Goal: Find specific page/section: Find specific page/section

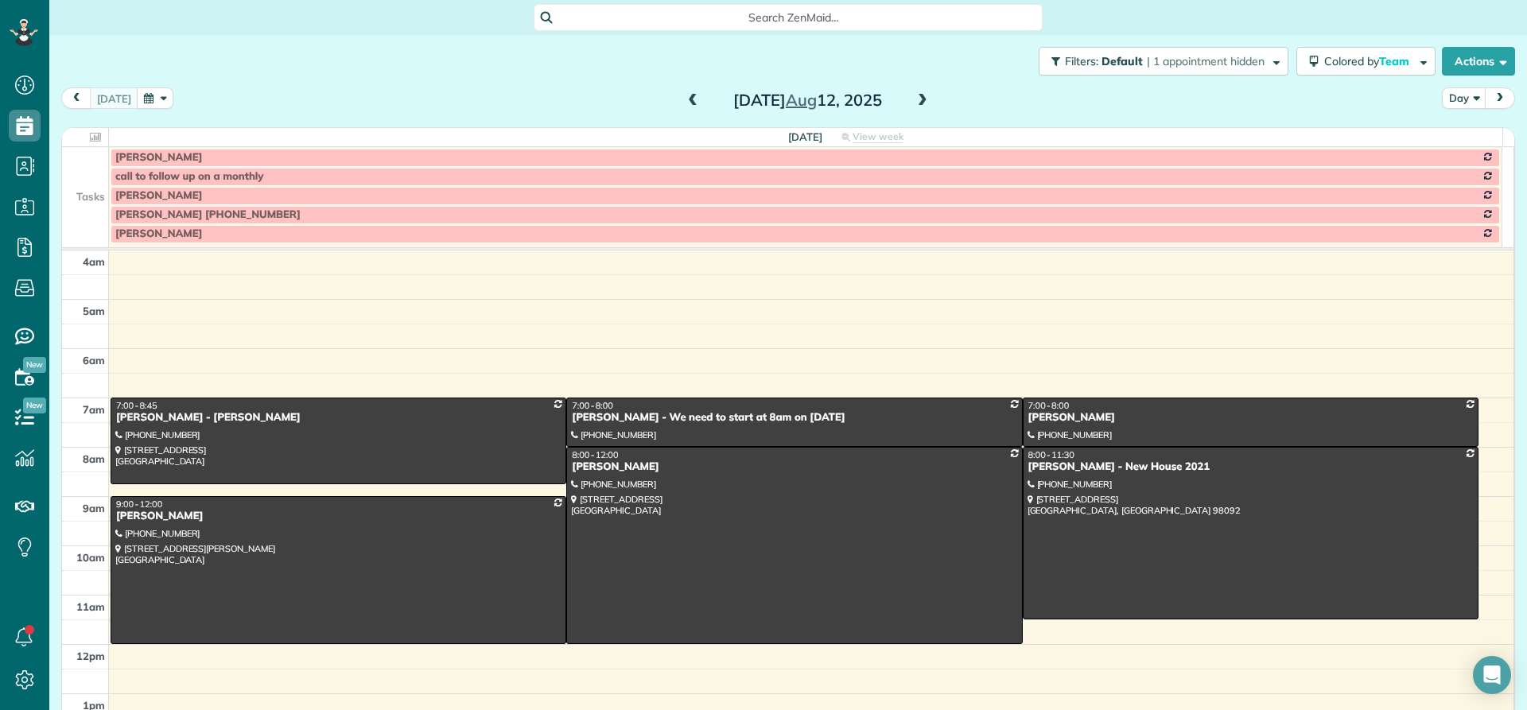
scroll to position [149, 0]
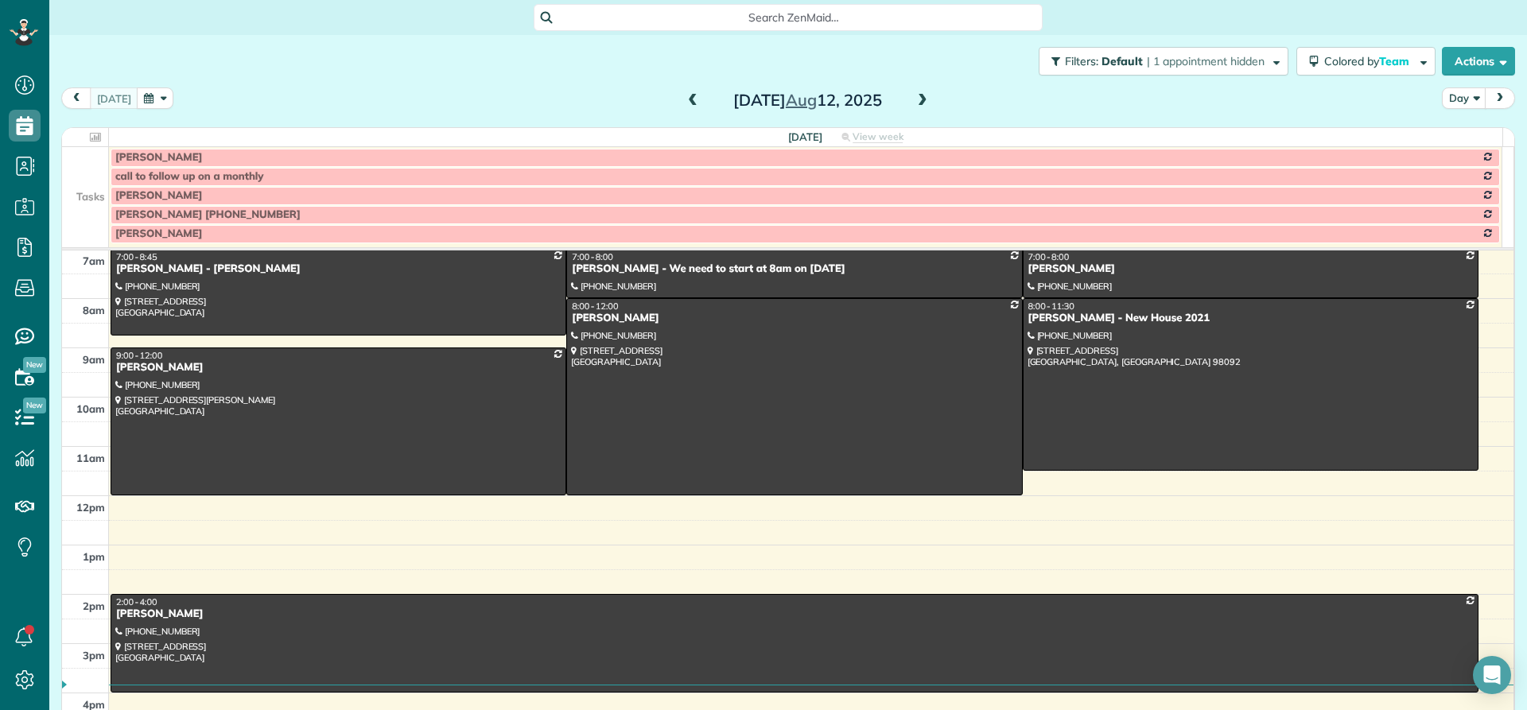
click at [915, 97] on span at bounding box center [923, 101] width 18 height 14
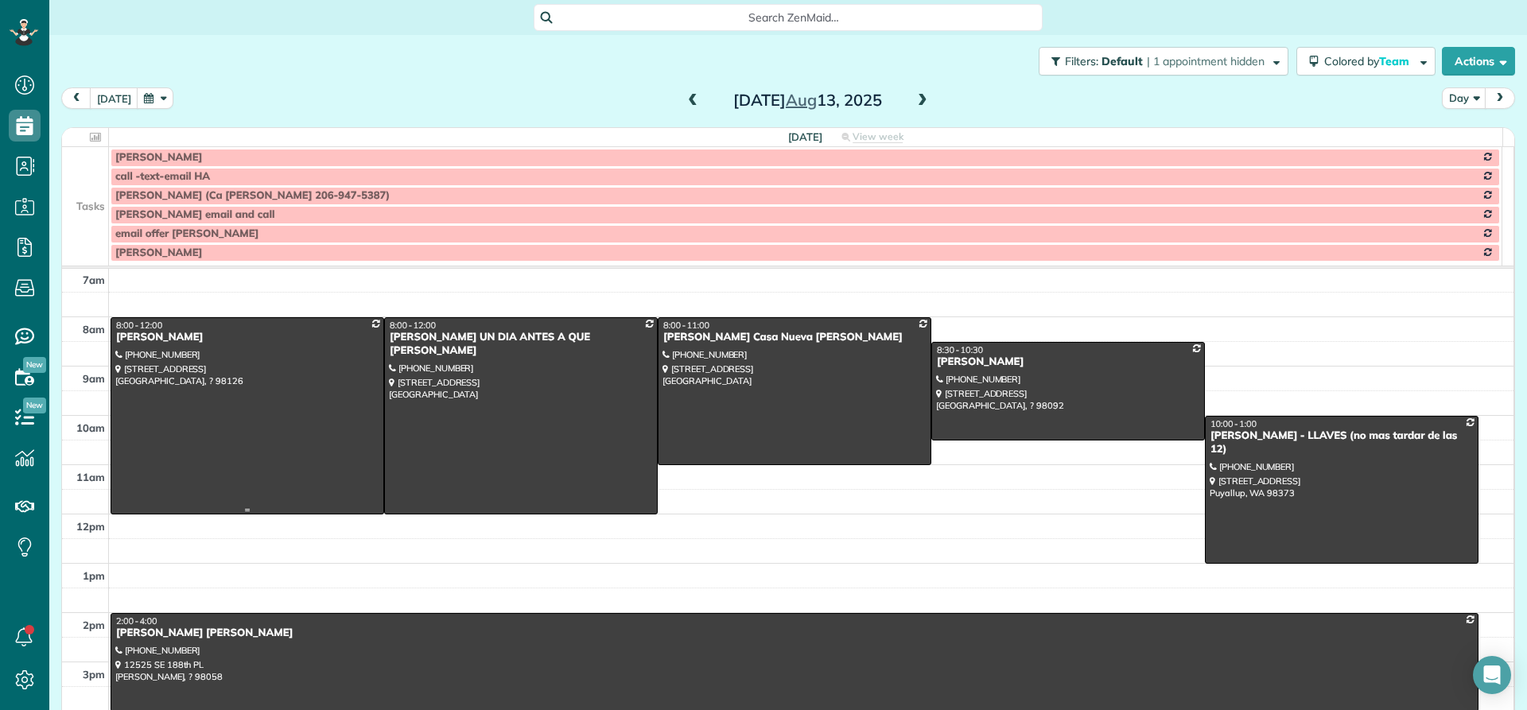
scroll to position [69, 0]
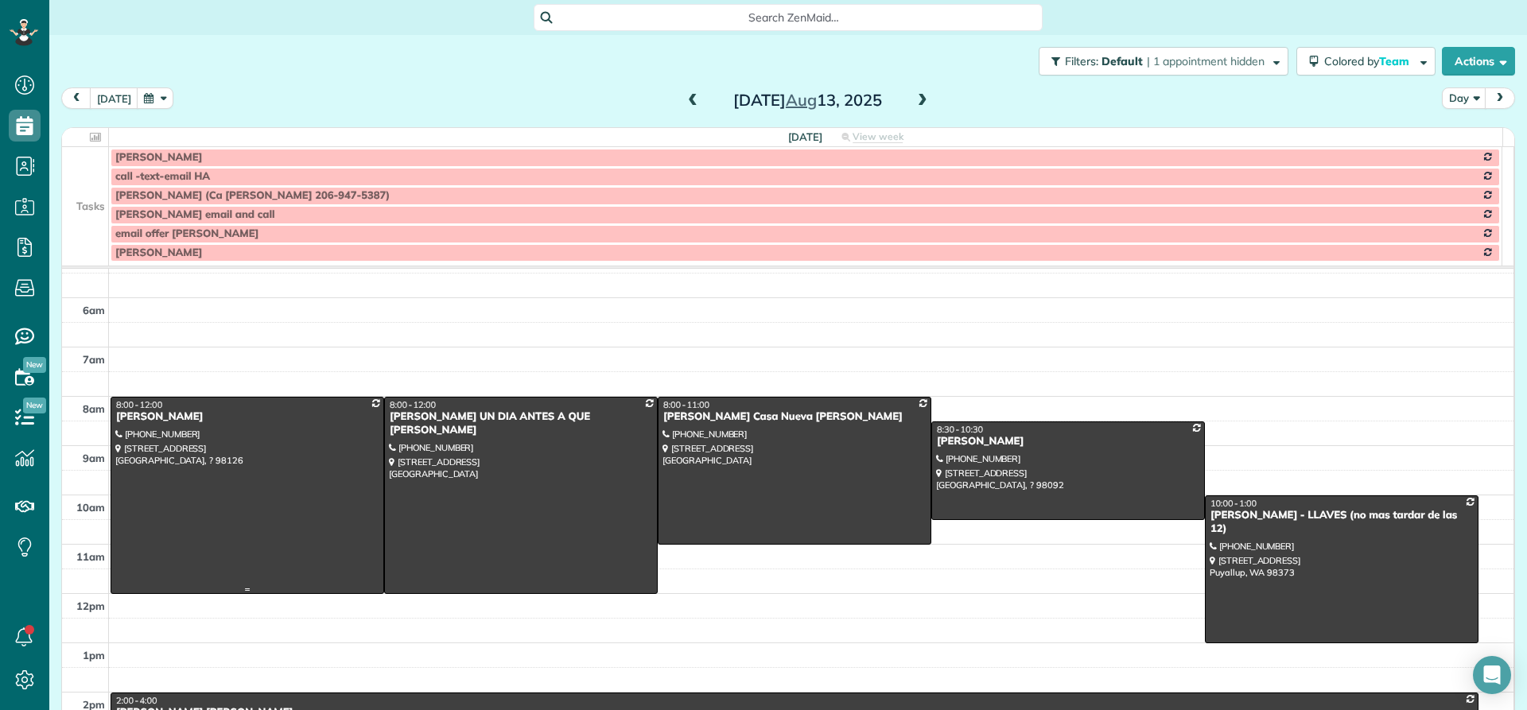
click at [161, 418] on div "[PERSON_NAME]" at bounding box center [247, 418] width 264 height 14
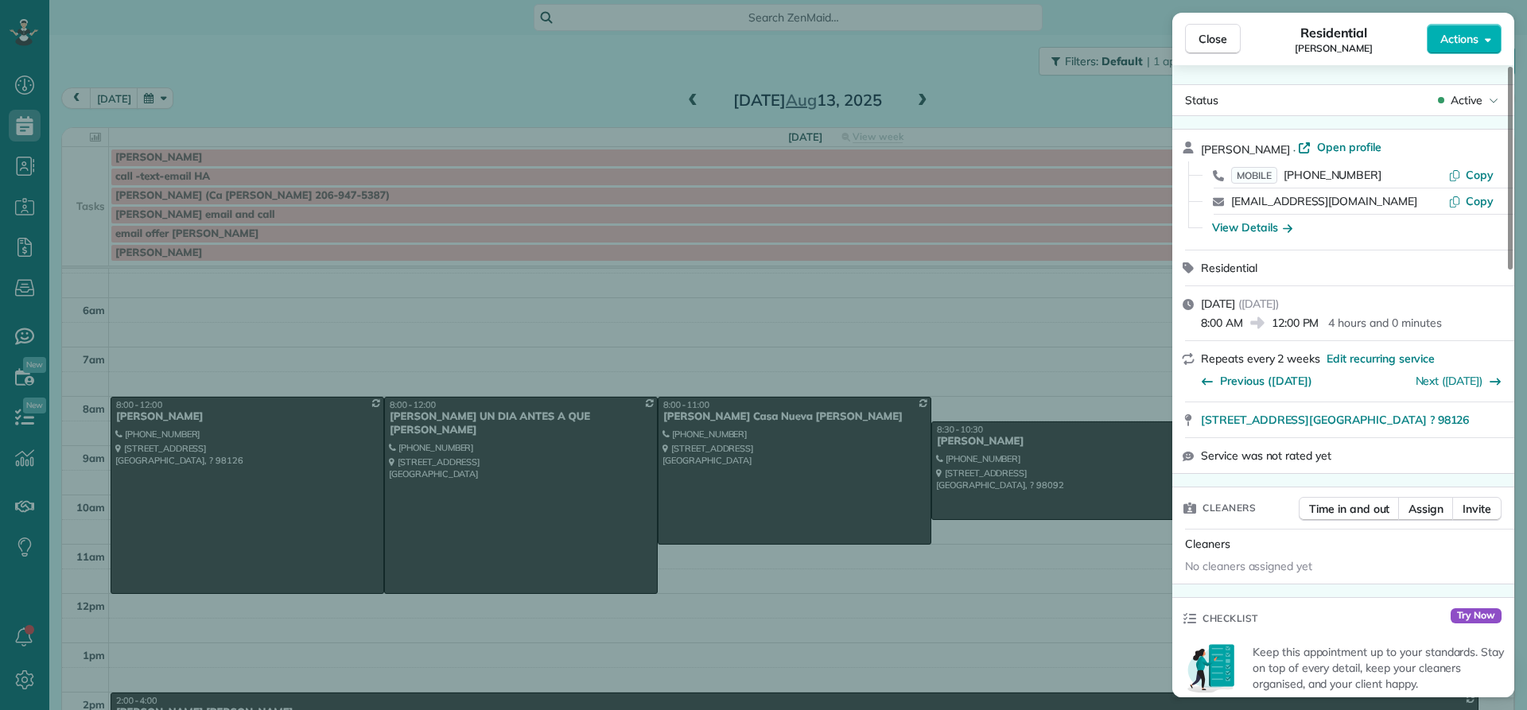
drag, startPoint x: 1278, startPoint y: 146, endPoint x: 1197, endPoint y: 146, distance: 80.4
click at [1197, 146] on div "[PERSON_NAME] · Open profile MOBILE [PHONE_NUMBER] Copy [EMAIL_ADDRESS][DOMAIN_…" at bounding box center [1344, 190] width 342 height 120
click at [1220, 33] on span "Close" at bounding box center [1213, 39] width 29 height 16
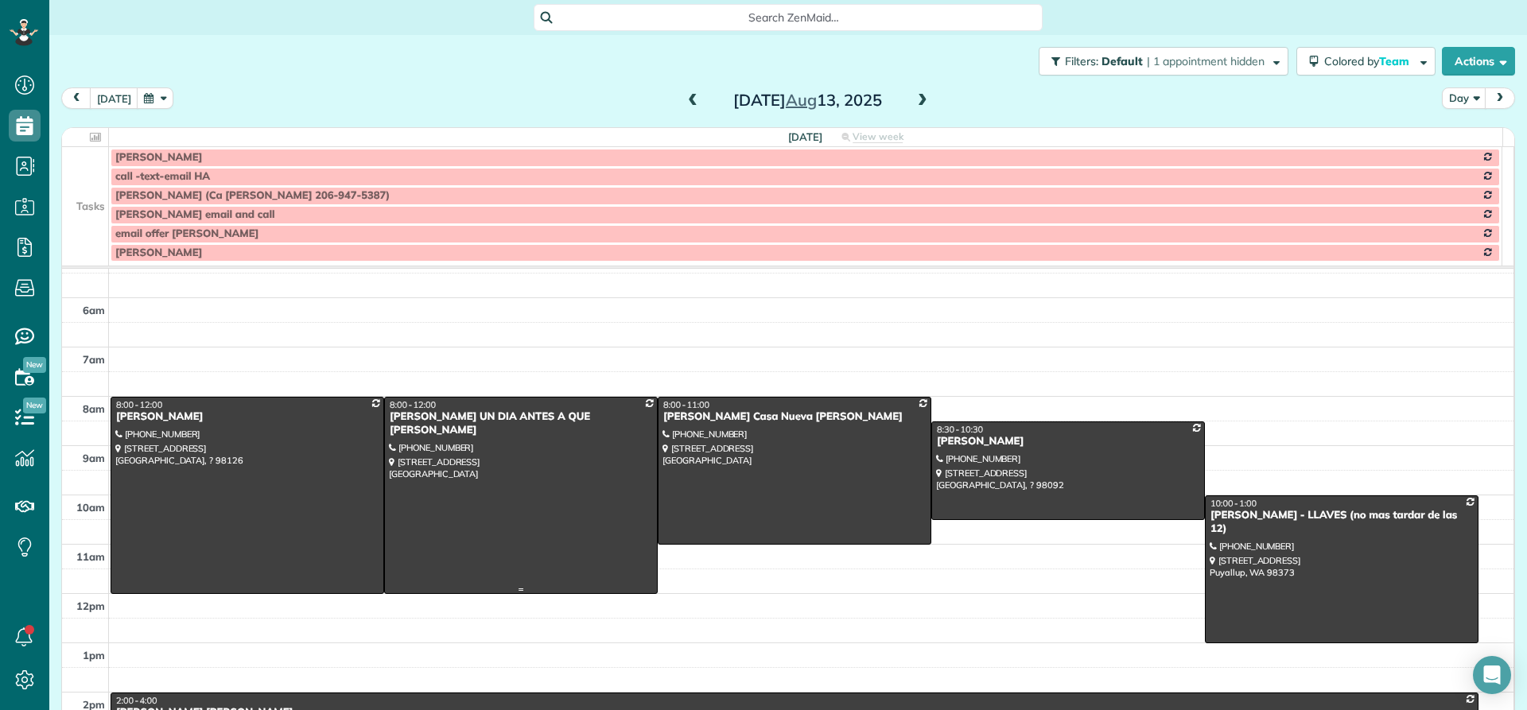
click at [418, 414] on div "[PERSON_NAME] UN DIA ANTES A QUE [PERSON_NAME]" at bounding box center [521, 424] width 264 height 27
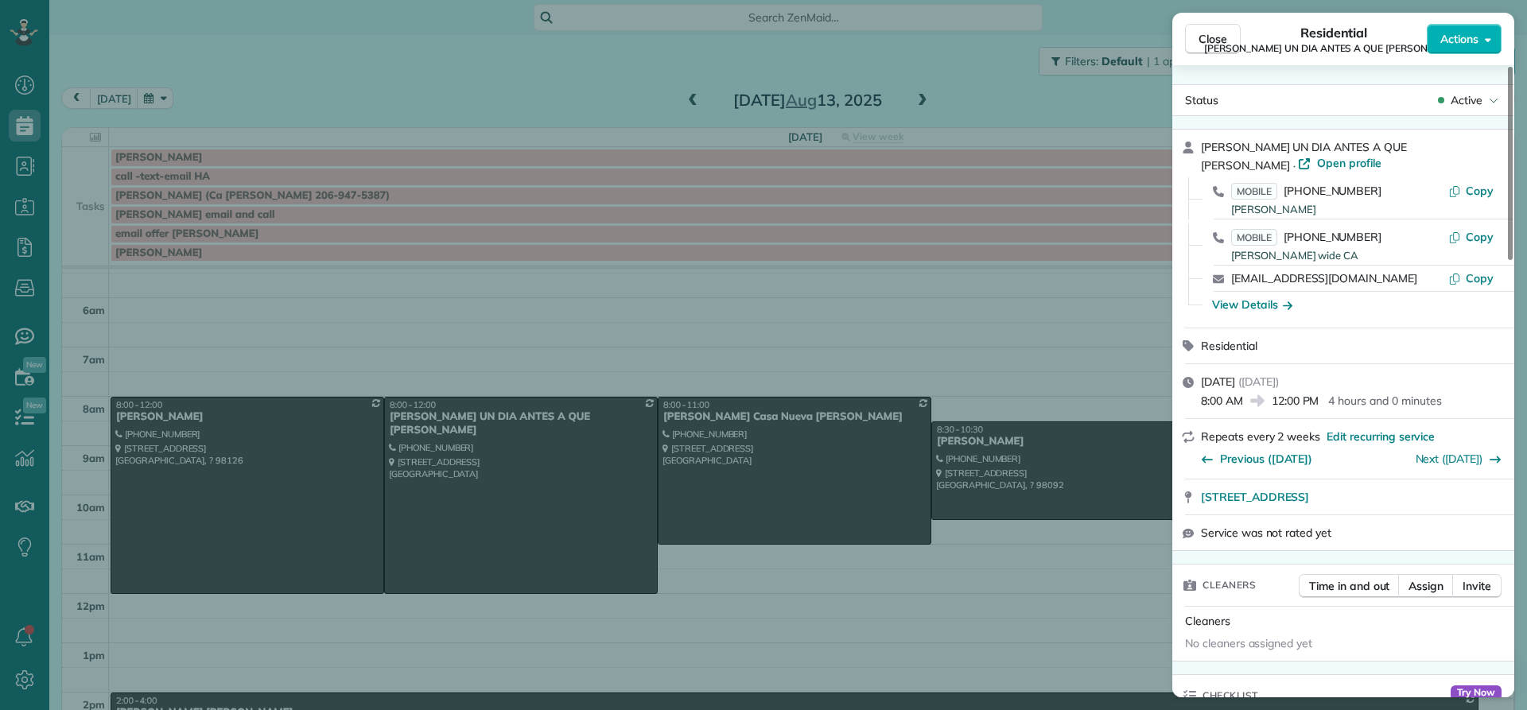
drag, startPoint x: 1277, startPoint y: 142, endPoint x: 1199, endPoint y: 146, distance: 78.0
click at [1199, 146] on div "[PERSON_NAME] UN DIA ANTES A QUE [PERSON_NAME] · Open profile MOBILE [PHONE_NUM…" at bounding box center [1344, 229] width 342 height 198
click at [1213, 43] on span "Close" at bounding box center [1213, 39] width 29 height 16
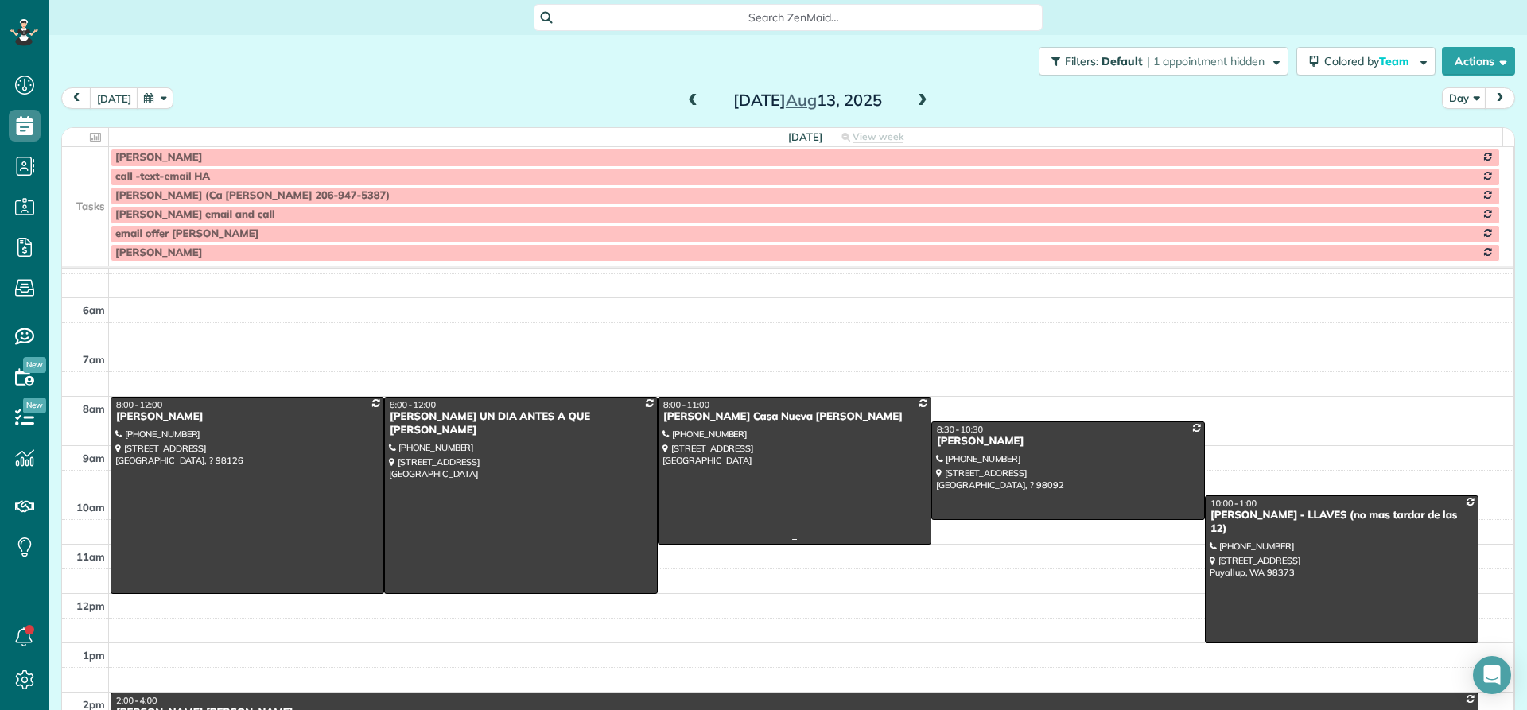
click at [691, 412] on div "[PERSON_NAME] Casa Nueva [PERSON_NAME]" at bounding box center [795, 418] width 264 height 14
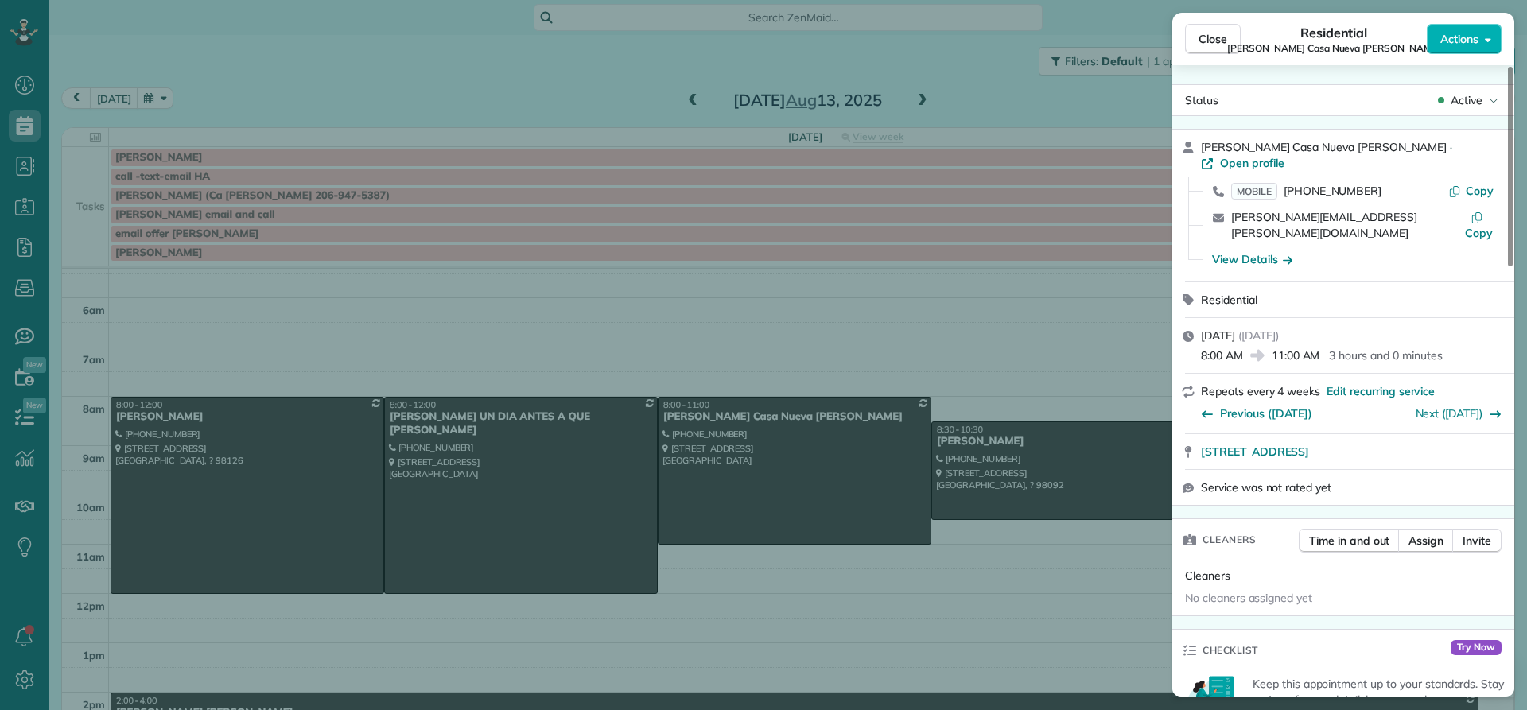
drag, startPoint x: 1352, startPoint y: 145, endPoint x: 1200, endPoint y: 147, distance: 152.8
click at [1200, 147] on div "[PERSON_NAME] Nueva [PERSON_NAME] · Open profile MOBILE [PHONE_NUMBER] [PERSON_…" at bounding box center [1344, 206] width 342 height 152
click at [1251, 251] on div "View Details" at bounding box center [1252, 259] width 80 height 16
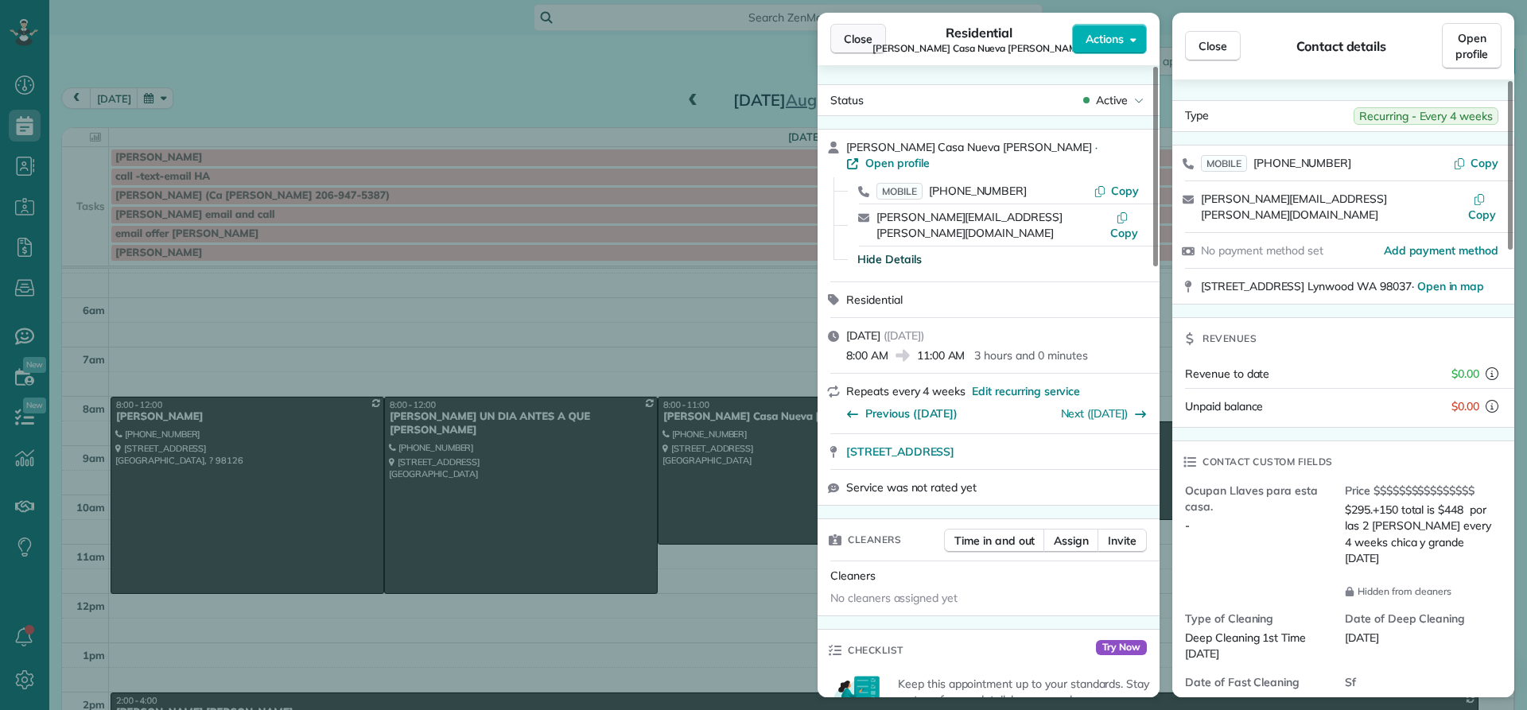
click at [847, 37] on span "Close" at bounding box center [858, 39] width 29 height 16
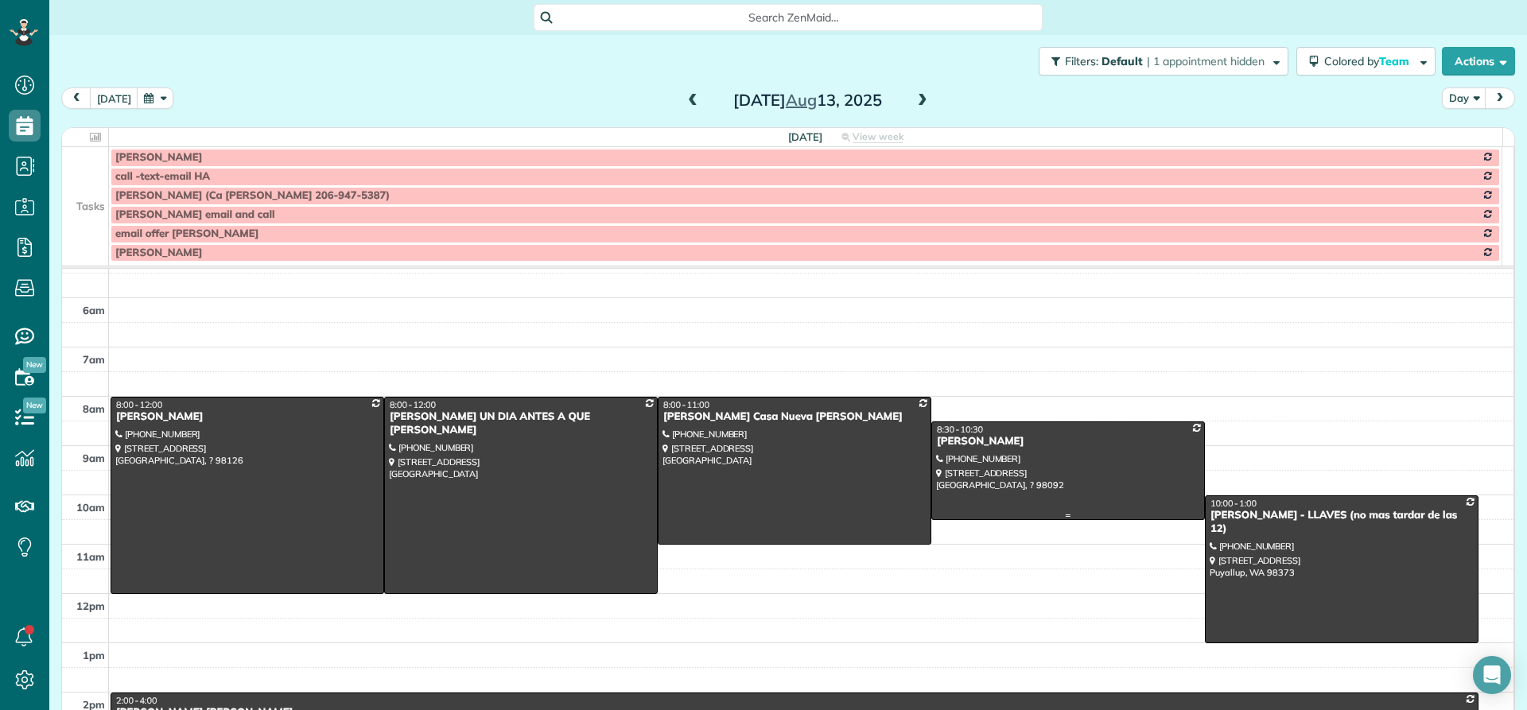
click at [951, 443] on div "[PERSON_NAME]" at bounding box center [1068, 442] width 264 height 14
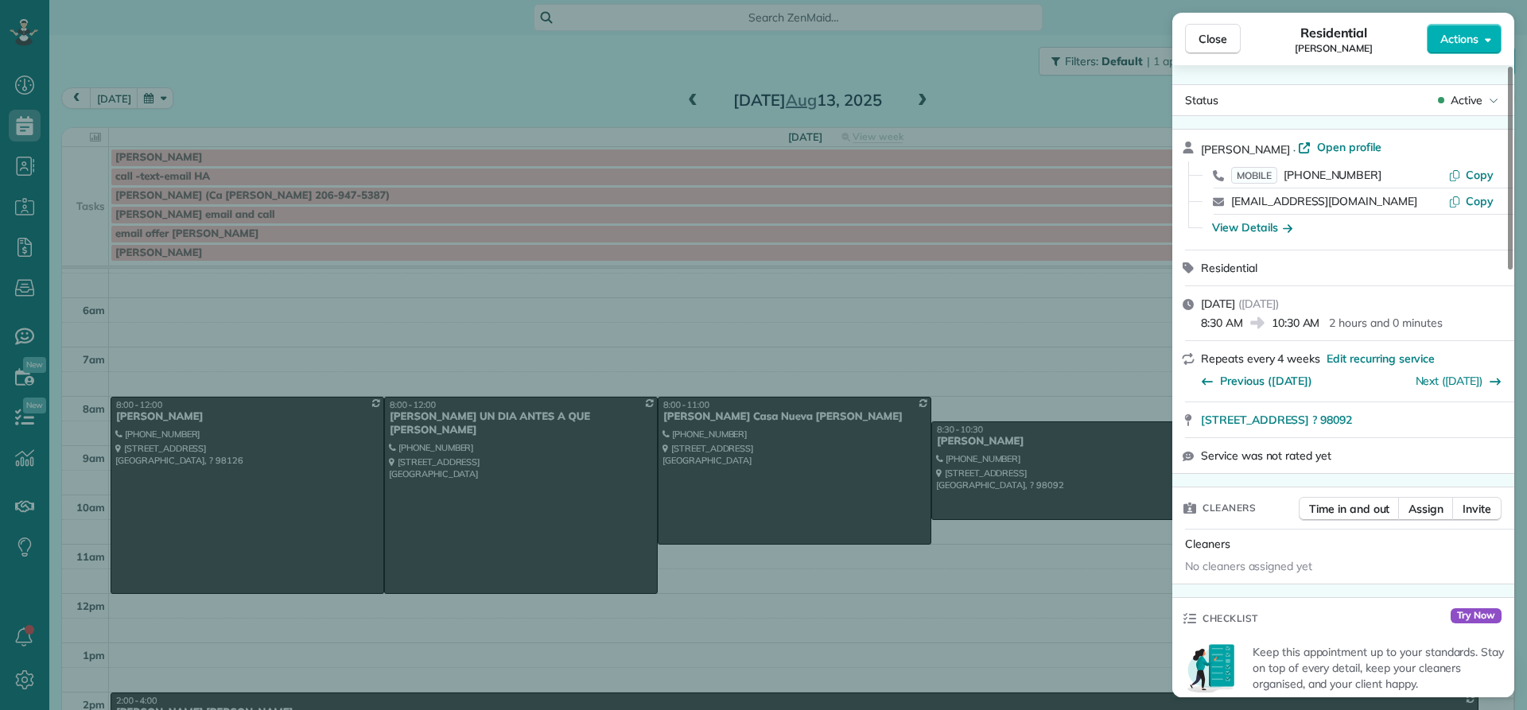
drag, startPoint x: 1294, startPoint y: 147, endPoint x: 1198, endPoint y: 149, distance: 95.5
click at [1198, 149] on div "[PERSON_NAME] · Open profile MOBILE [PHONE_NUMBER] Copy [EMAIL_ADDRESS][DOMAIN_…" at bounding box center [1344, 190] width 342 height 120
drag, startPoint x: 1220, startPoint y: 45, endPoint x: 1251, endPoint y: 38, distance: 30.9
click at [1221, 45] on span "Close" at bounding box center [1213, 39] width 29 height 16
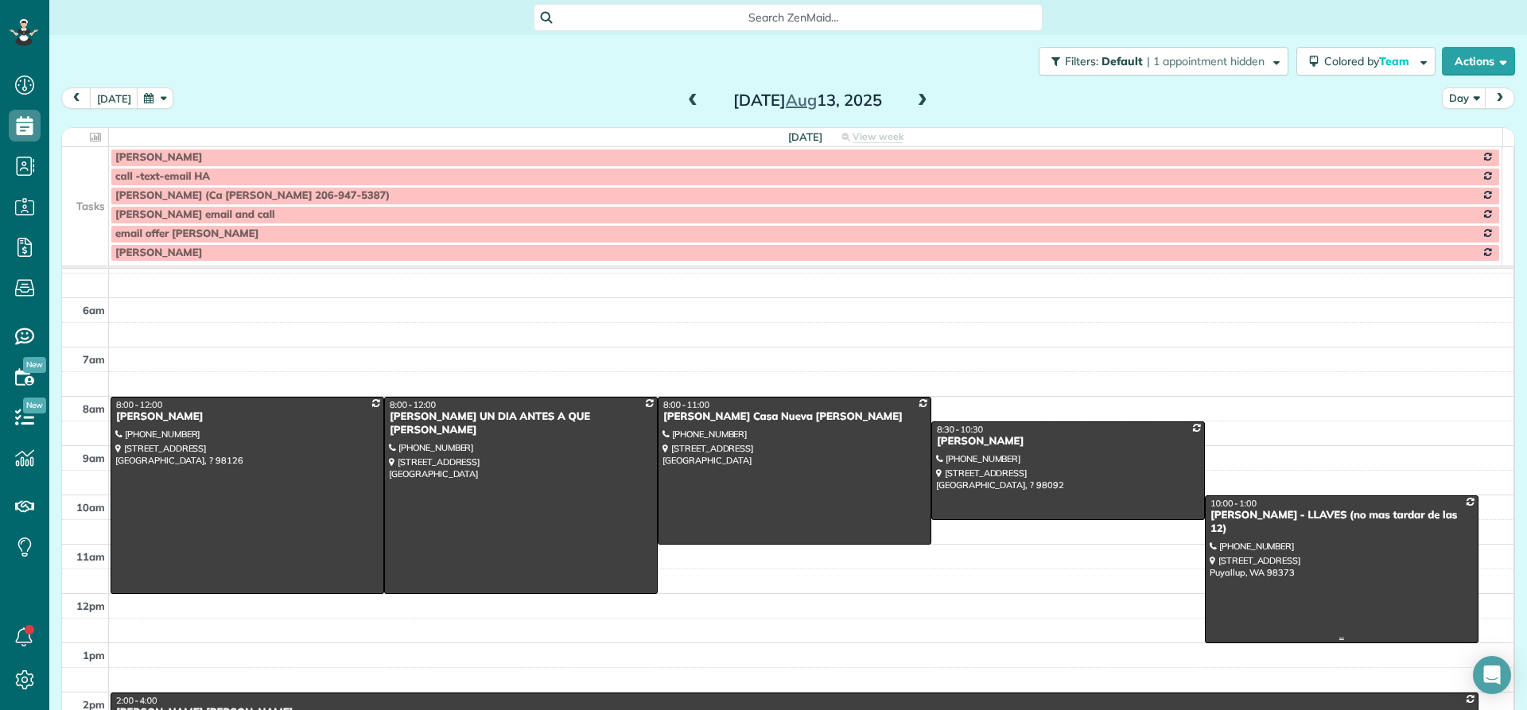
click at [1213, 524] on div at bounding box center [1342, 569] width 272 height 146
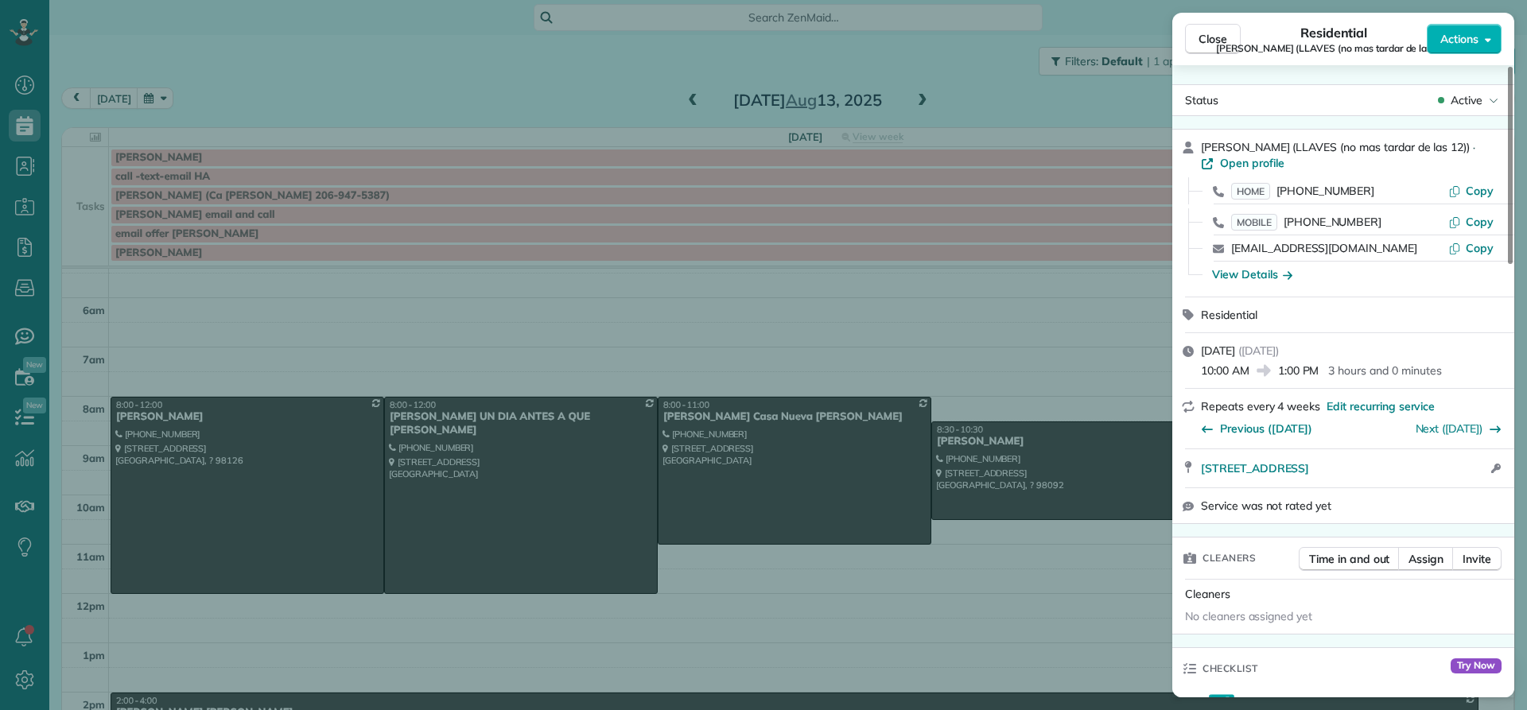
drag, startPoint x: 1257, startPoint y: 142, endPoint x: 1194, endPoint y: 150, distance: 63.3
click at [1194, 150] on div "[PERSON_NAME] (LLAVES (no mas tardar de las 12)) · Open profile HOME [PHONE_NUM…" at bounding box center [1344, 213] width 342 height 167
drag, startPoint x: 1208, startPoint y: 39, endPoint x: 1201, endPoint y: 53, distance: 15.3
click at [1208, 43] on span "Close" at bounding box center [1213, 39] width 29 height 16
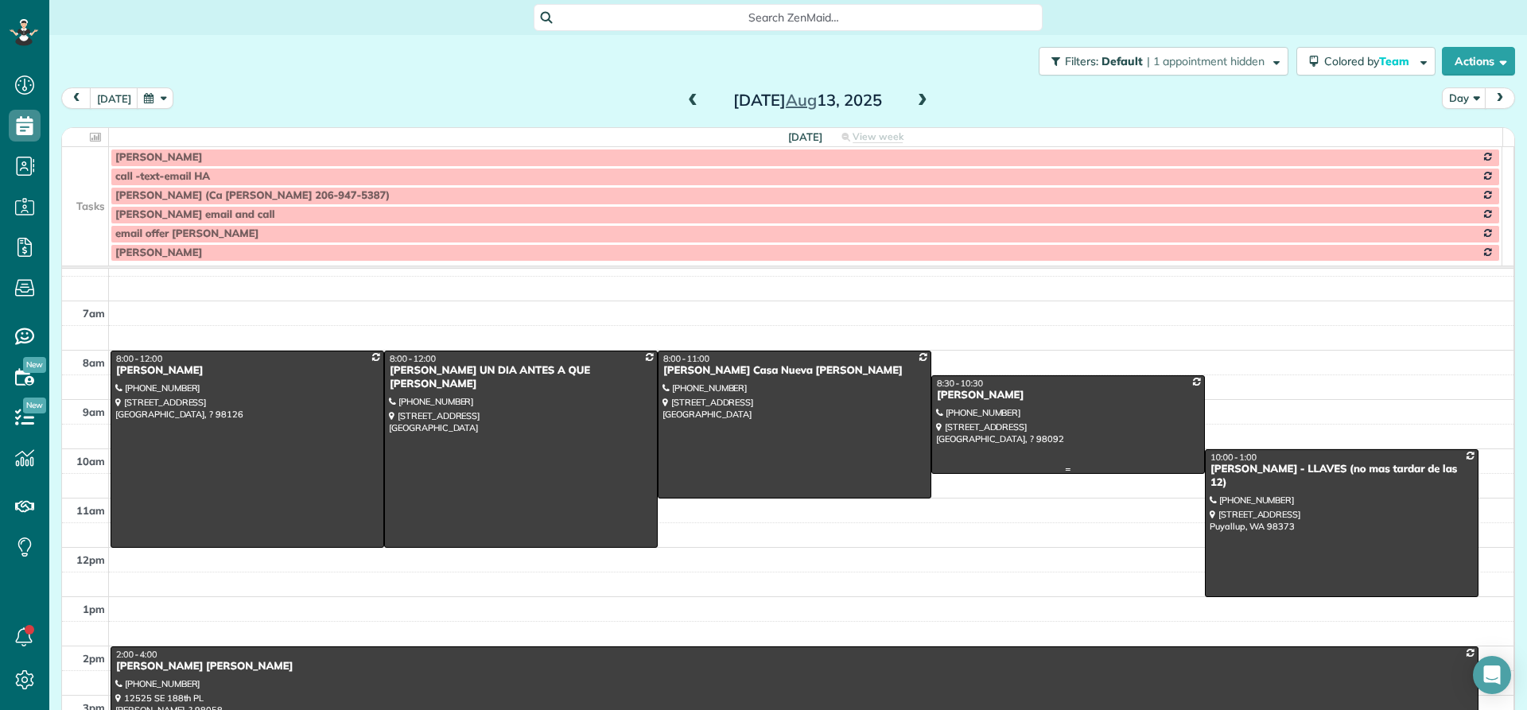
scroll to position [69, 0]
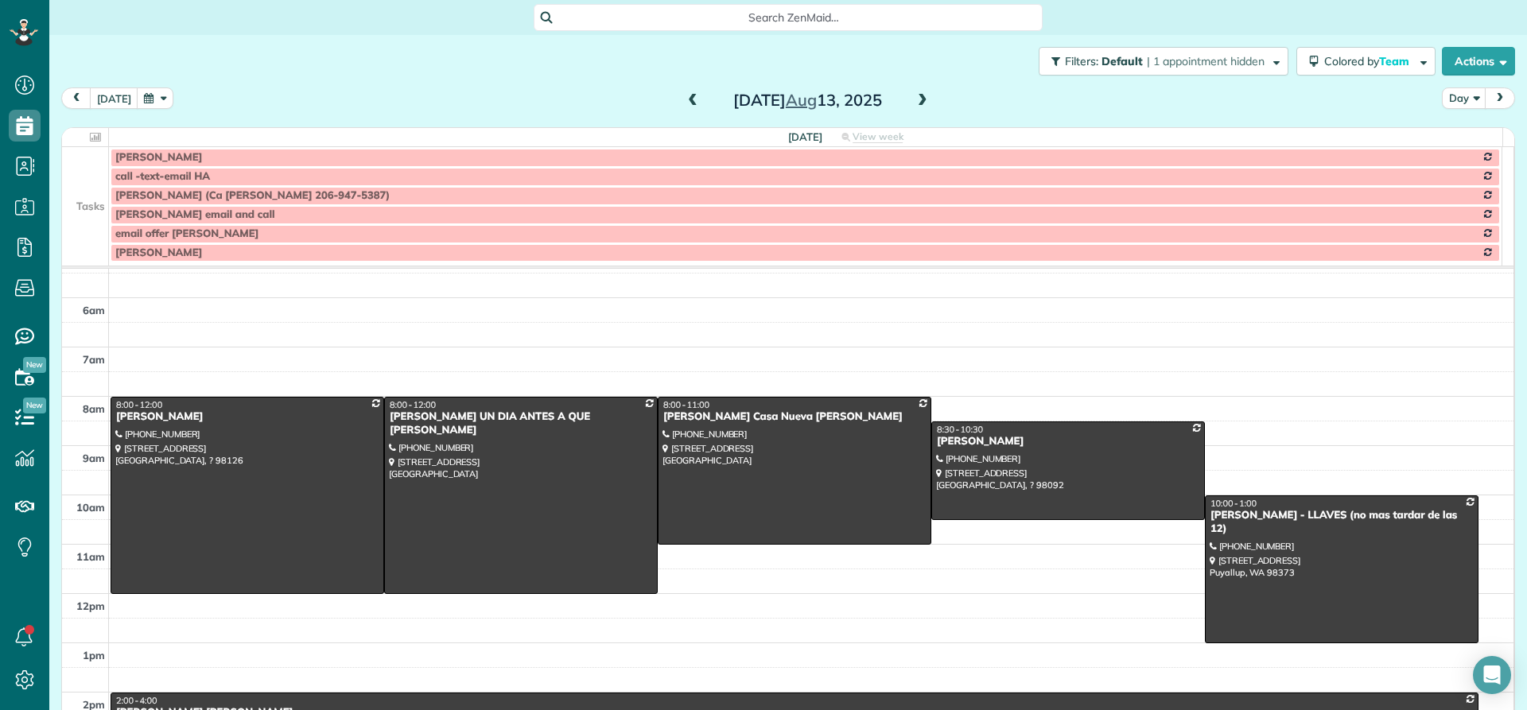
click at [915, 99] on span at bounding box center [923, 101] width 18 height 14
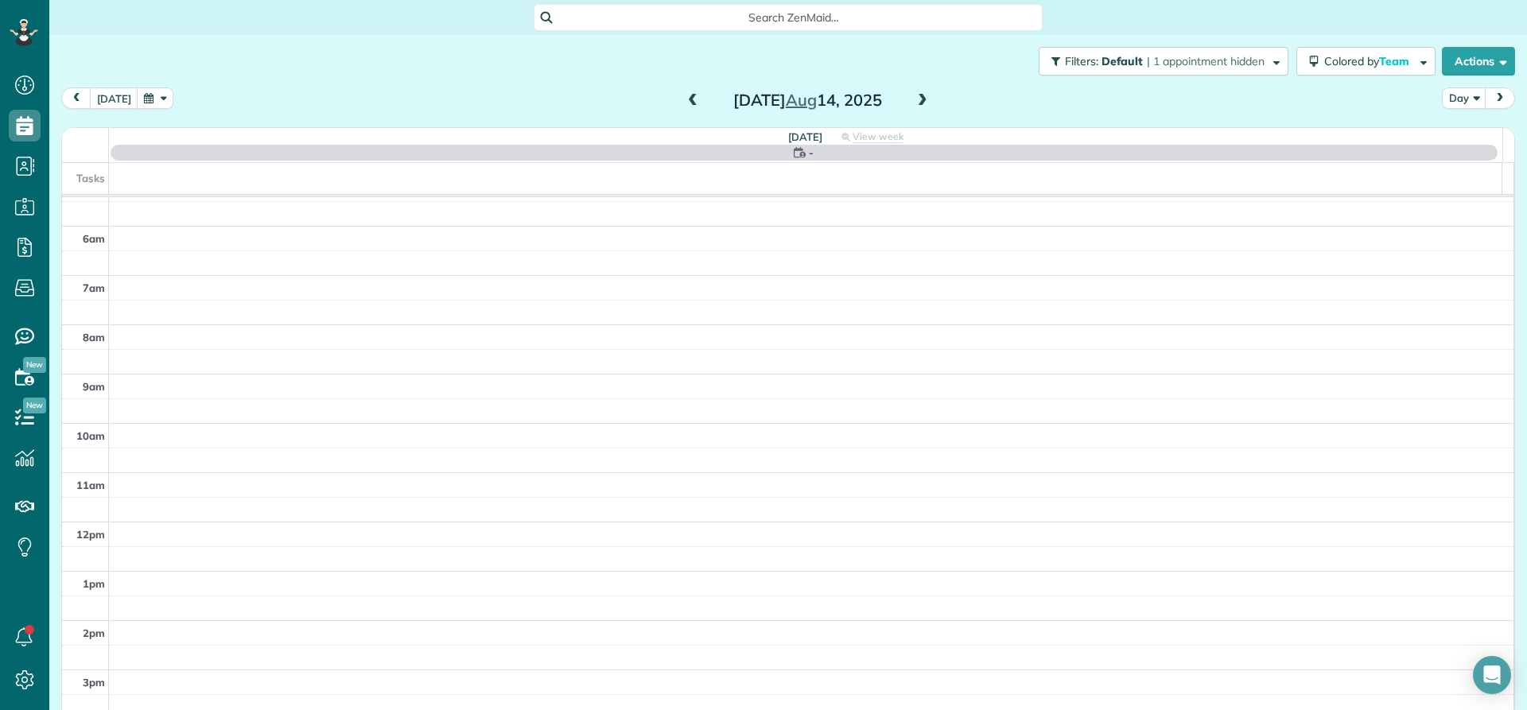
scroll to position [149, 0]
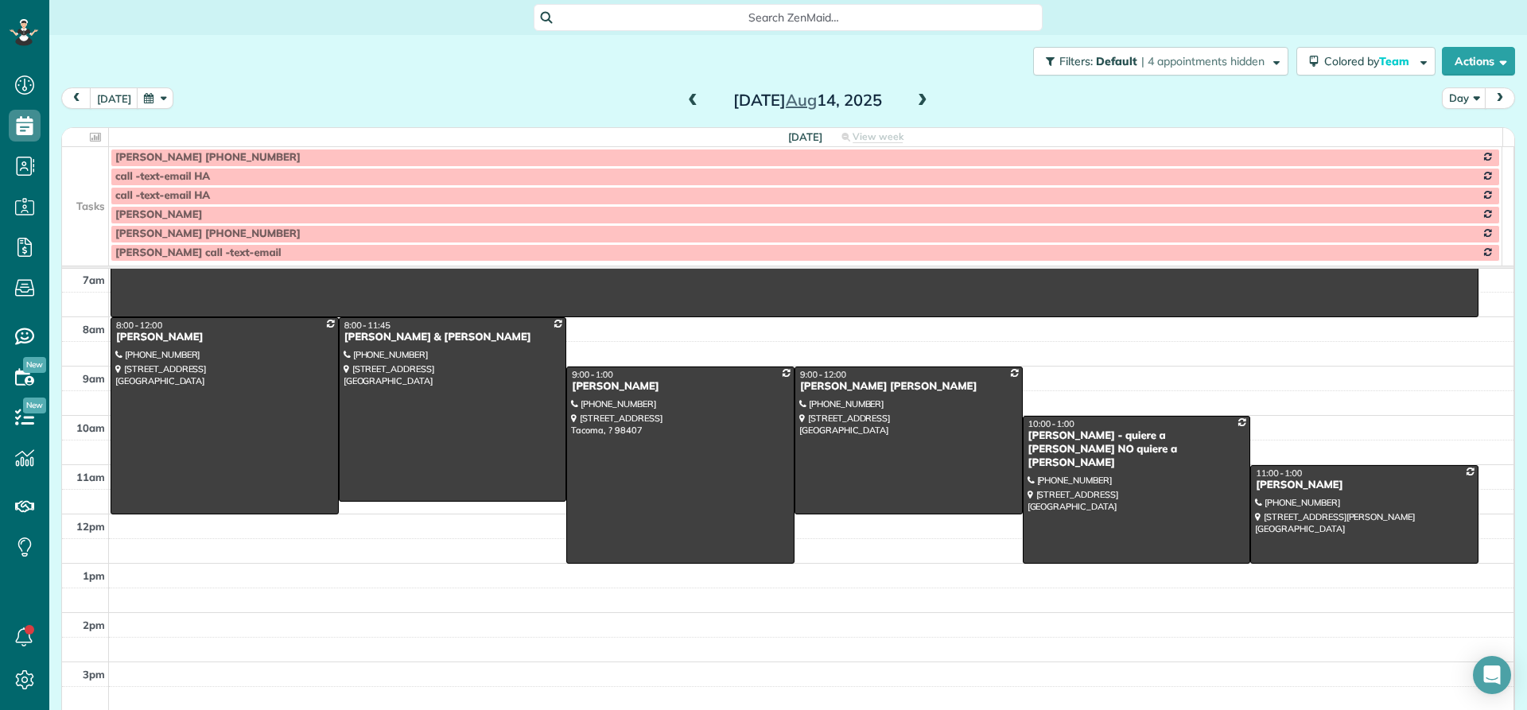
click at [914, 102] on span at bounding box center [923, 101] width 18 height 14
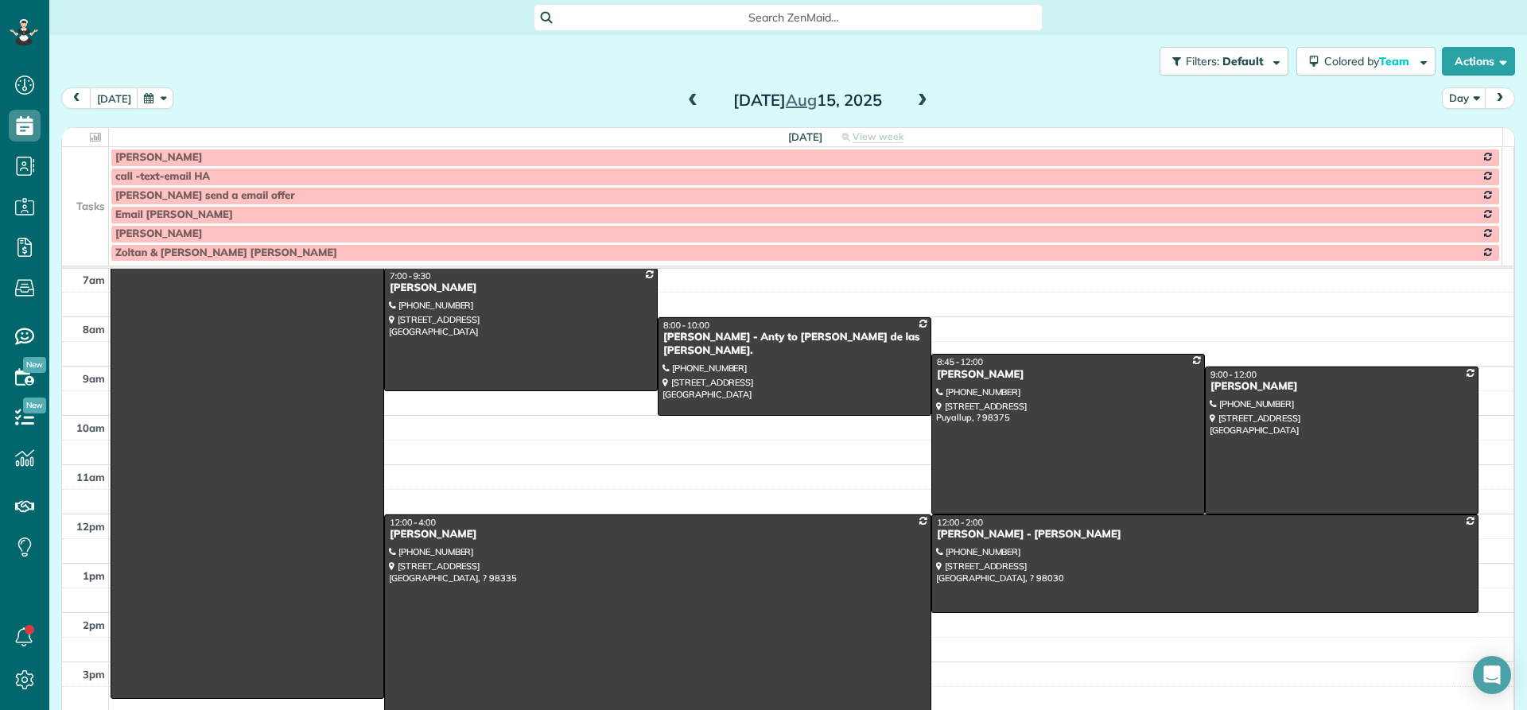
click at [684, 97] on span at bounding box center [693, 101] width 18 height 14
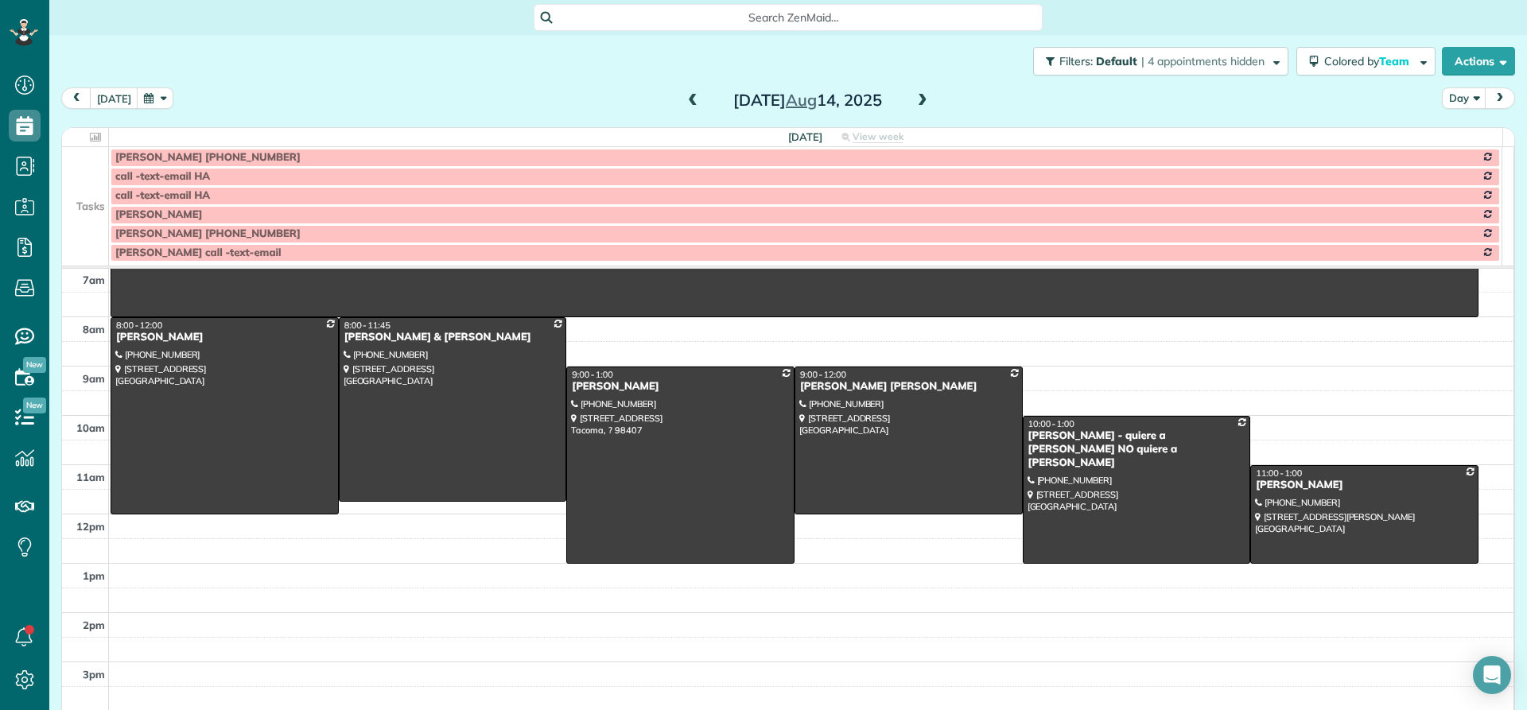
click at [684, 97] on span at bounding box center [693, 101] width 18 height 14
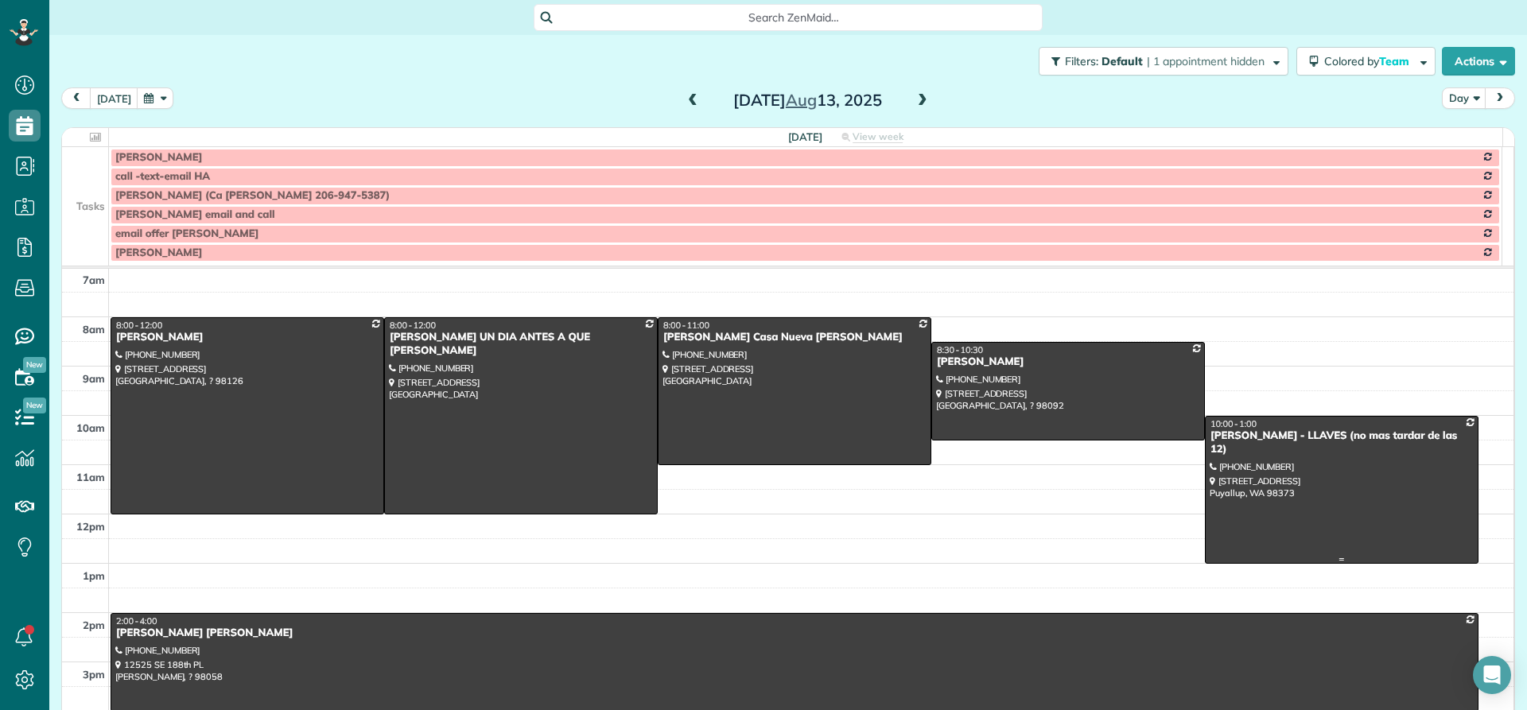
click at [1232, 433] on div "[PERSON_NAME] - LLAVES (no mas tardar de las 12)" at bounding box center [1342, 443] width 264 height 27
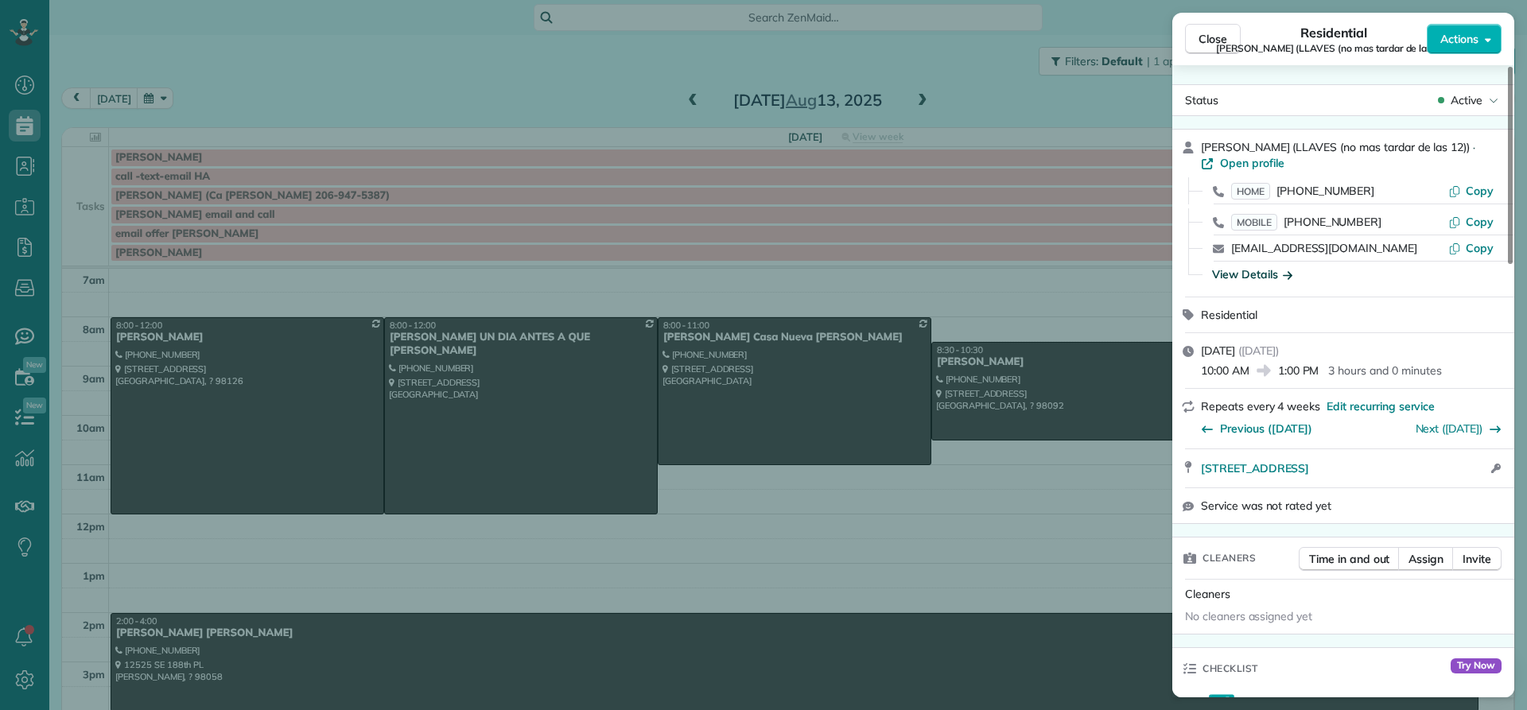
click at [1246, 277] on div "View Details" at bounding box center [1252, 275] width 80 height 16
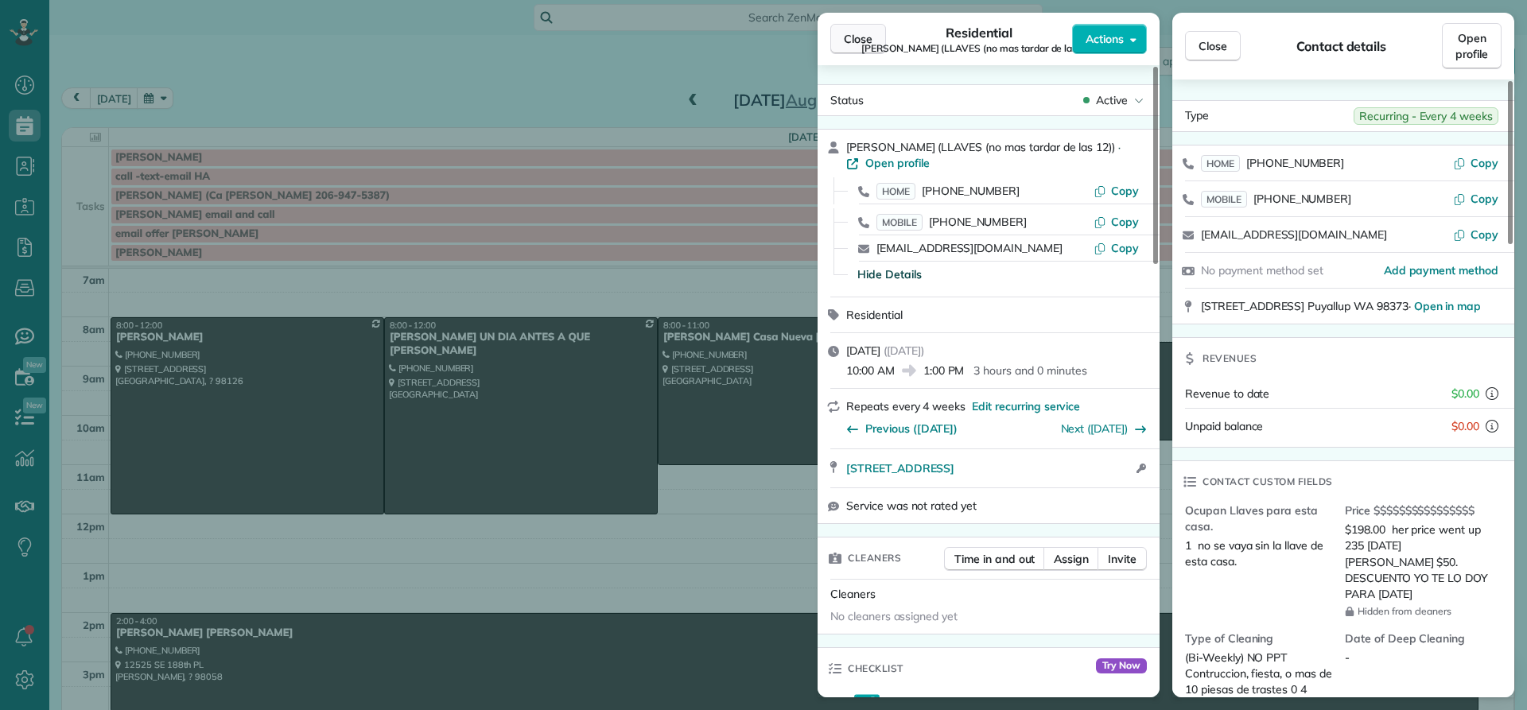
click at [853, 36] on span "Close" at bounding box center [858, 39] width 29 height 16
